Goal: Navigation & Orientation: Find specific page/section

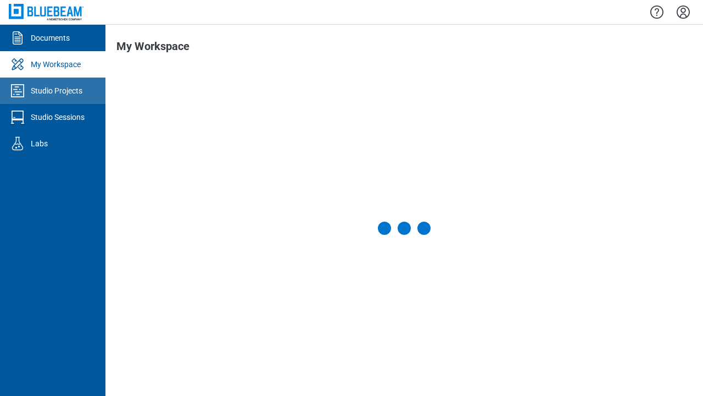
click at [53, 91] on div "Studio Projects" at bounding box center [57, 90] width 52 height 11
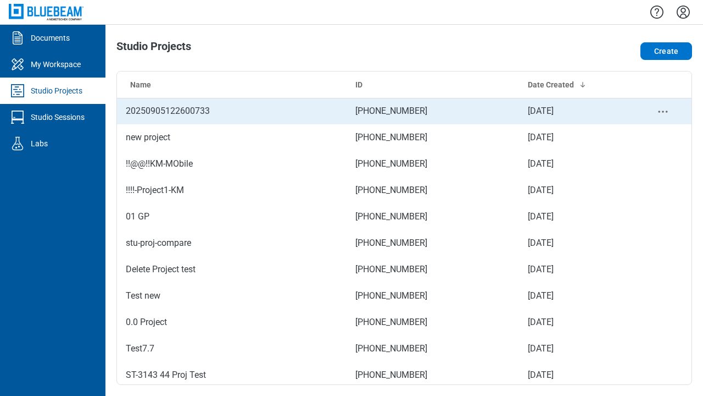
click at [400, 111] on td "[PHONE_NUMBER]" at bounding box center [433, 111] width 173 height 26
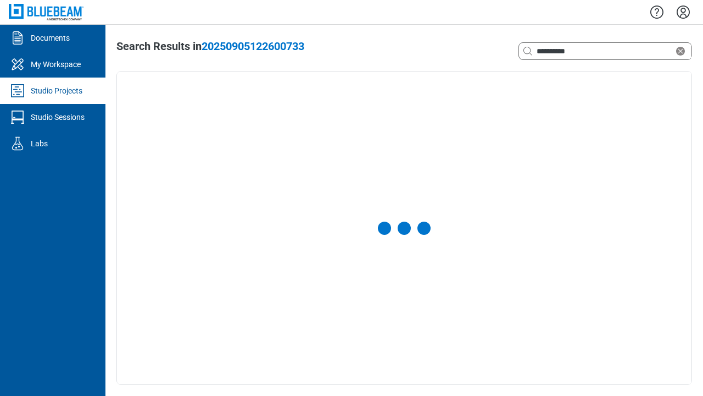
select select "**********"
